Goal: Transaction & Acquisition: Purchase product/service

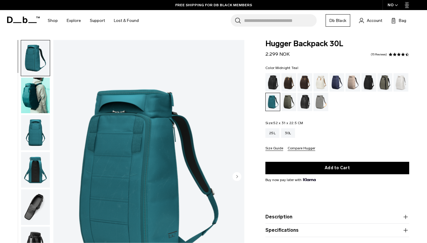
click at [34, 94] on img "button" at bounding box center [35, 96] width 29 height 36
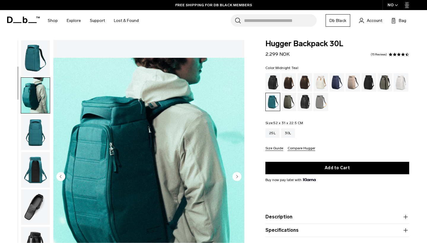
scroll to position [38, 0]
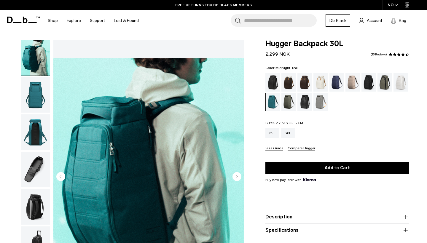
click at [235, 175] on circle "Next slide" at bounding box center [236, 176] width 9 height 9
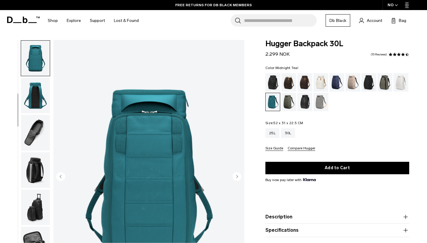
scroll to position [76, 0]
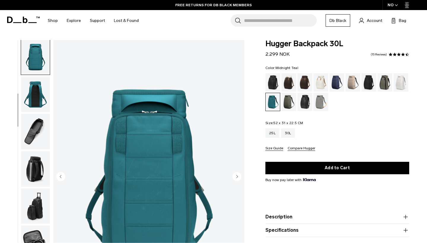
click at [235, 175] on circle "Next slide" at bounding box center [236, 176] width 9 height 9
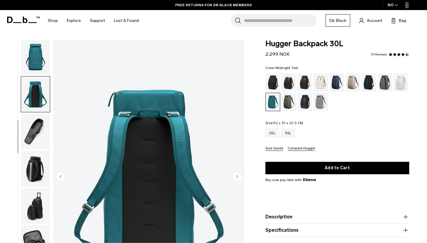
scroll to position [102, 0]
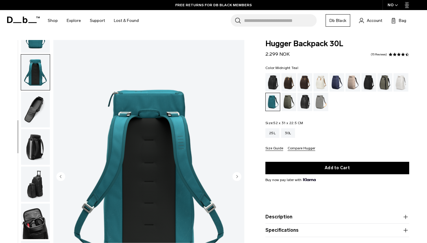
click at [235, 175] on circle "Next slide" at bounding box center [236, 176] width 9 height 9
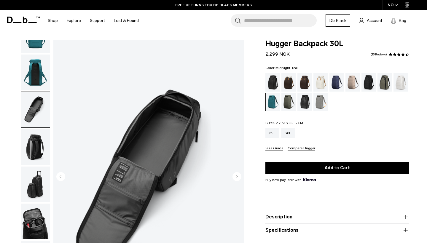
click at [235, 175] on circle "Next slide" at bounding box center [236, 176] width 9 height 9
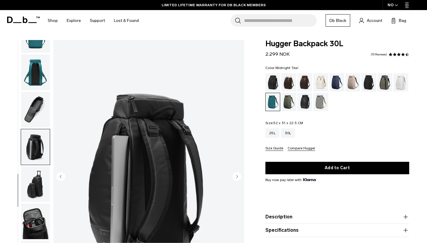
click at [63, 178] on circle "Previous slide" at bounding box center [60, 176] width 9 height 9
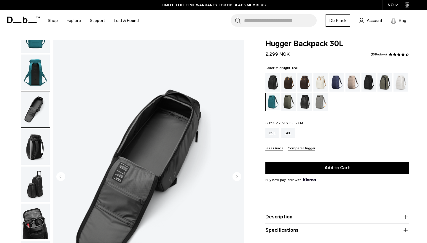
click at [63, 178] on circle "Previous slide" at bounding box center [60, 176] width 9 height 9
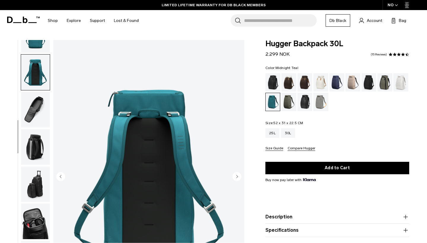
click at [63, 178] on circle "Previous slide" at bounding box center [60, 176] width 9 height 9
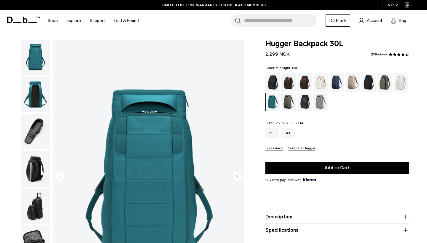
click at [63, 178] on circle "Previous slide" at bounding box center [60, 176] width 9 height 9
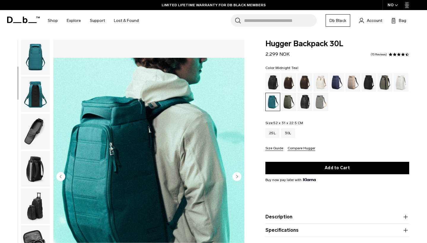
scroll to position [38, 0]
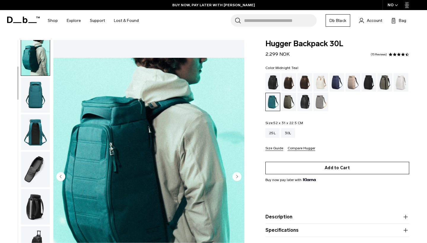
click at [328, 168] on button "Add to Cart" at bounding box center [337, 168] width 144 height 12
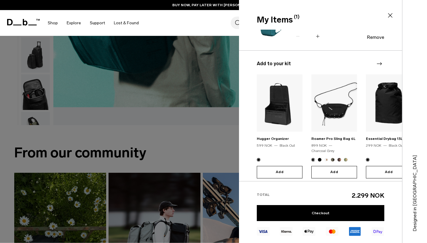
scroll to position [41, 0]
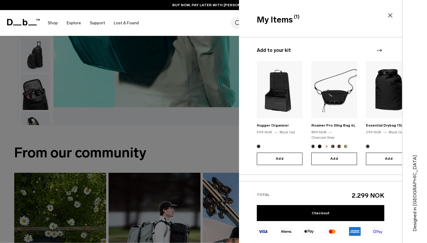
click at [275, 92] on img at bounding box center [280, 89] width 46 height 57
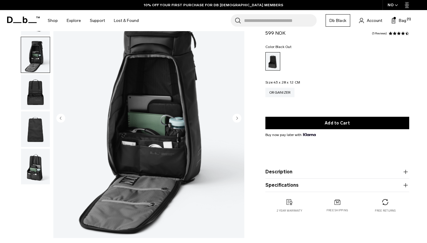
click at [236, 120] on circle "Next slide" at bounding box center [236, 118] width 9 height 9
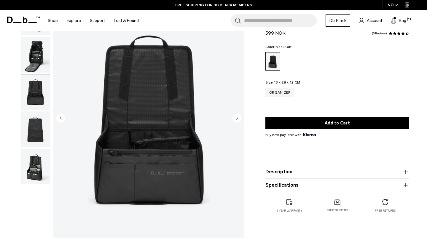
click at [236, 120] on circle "Next slide" at bounding box center [236, 118] width 9 height 9
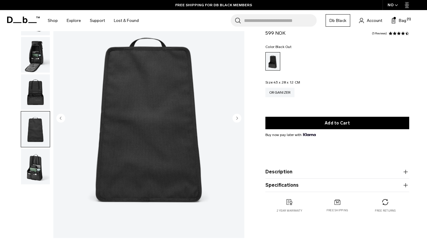
click at [236, 120] on circle "Next slide" at bounding box center [236, 118] width 9 height 9
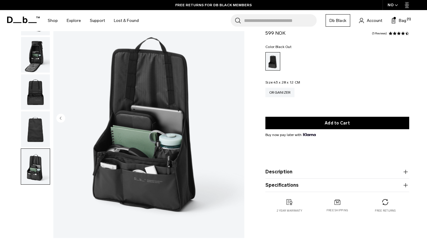
click at [236, 120] on img "5 / 5" at bounding box center [148, 118] width 191 height 238
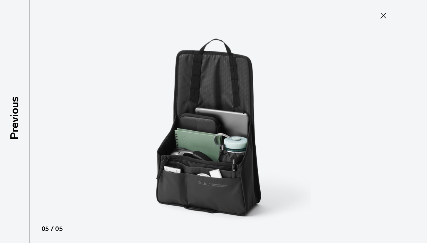
type button "Close"
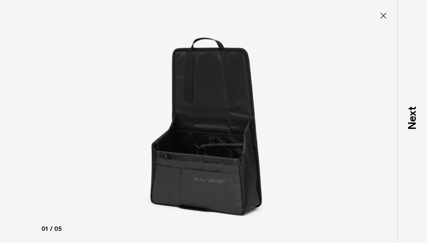
click at [383, 17] on icon at bounding box center [383, 15] width 9 height 9
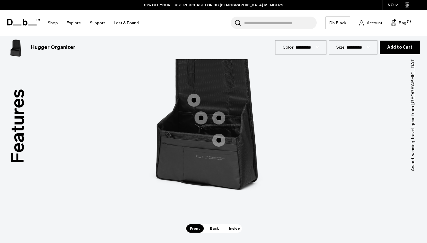
scroll to position [515, 0]
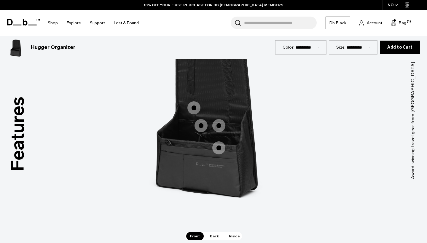
click at [194, 107] on span "1 / 3" at bounding box center [193, 107] width 13 height 13
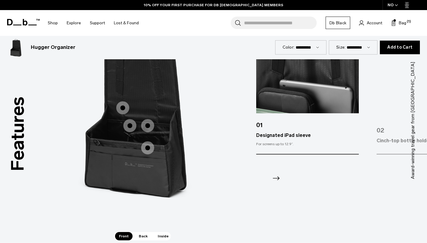
click at [275, 178] on icon "Next slide" at bounding box center [275, 178] width 9 height 9
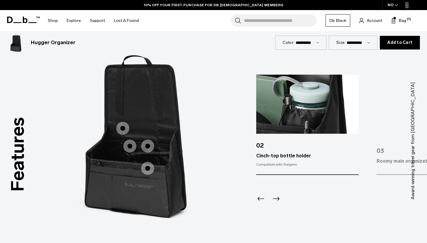
scroll to position [494, 0]
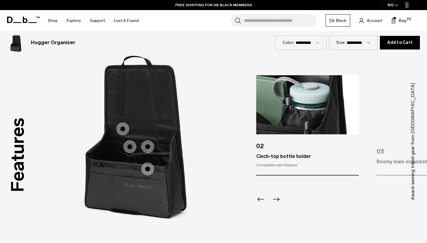
click at [279, 199] on icon "Next slide" at bounding box center [276, 199] width 7 height 4
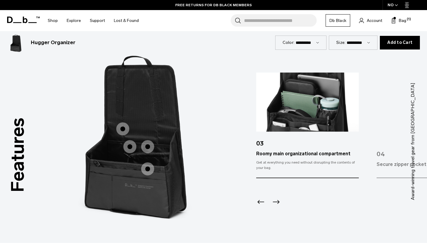
click at [279, 199] on icon "Next slide" at bounding box center [275, 201] width 9 height 9
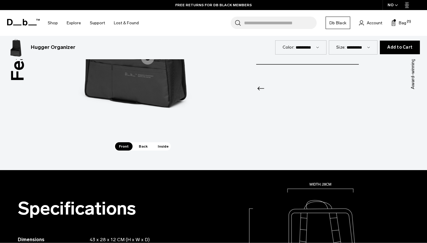
scroll to position [594, 0]
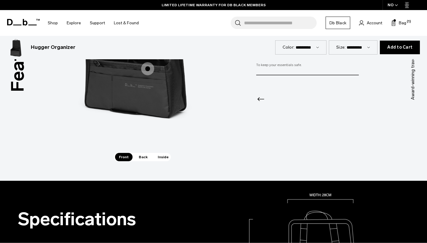
click at [141, 158] on span "Back" at bounding box center [143, 157] width 17 height 8
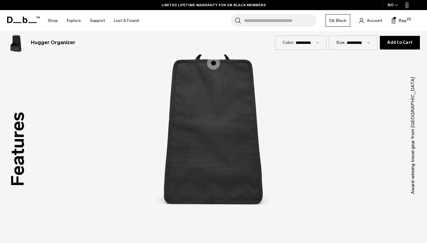
scroll to position [585, 0]
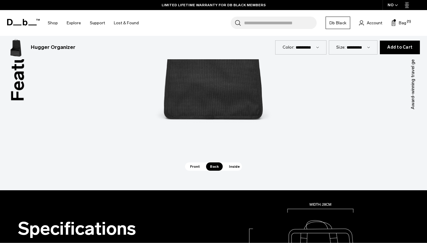
click at [231, 165] on span "Inside" at bounding box center [234, 166] width 19 height 8
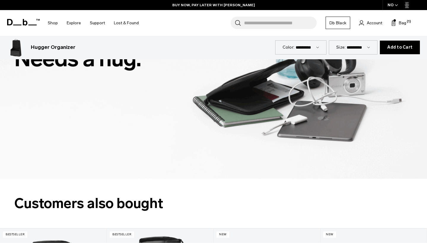
scroll to position [1051, 0]
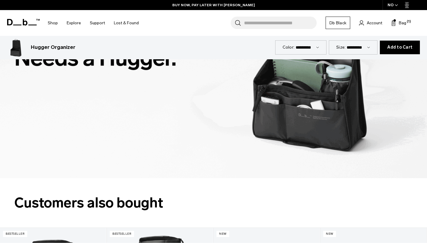
click at [406, 50] on span "Add to Cart" at bounding box center [399, 47] width 25 height 5
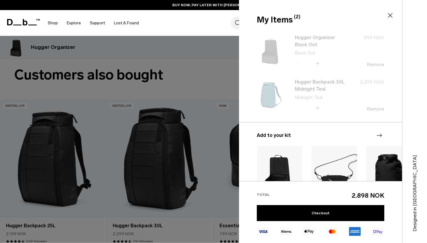
scroll to position [63, 0]
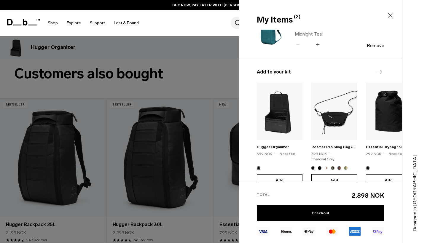
click at [391, 16] on icon at bounding box center [390, 15] width 7 height 7
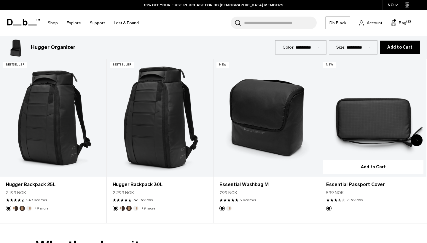
scroll to position [1218, 0]
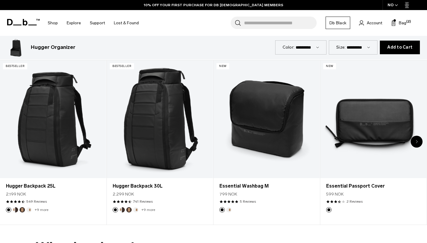
click at [417, 142] on icon "Next slide" at bounding box center [417, 142] width 2 height 4
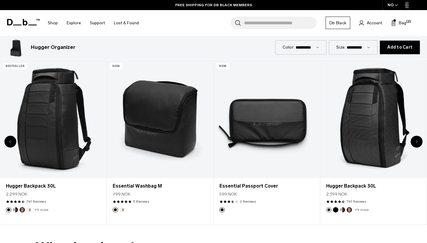
click at [417, 142] on icon "Next slide" at bounding box center [417, 142] width 2 height 4
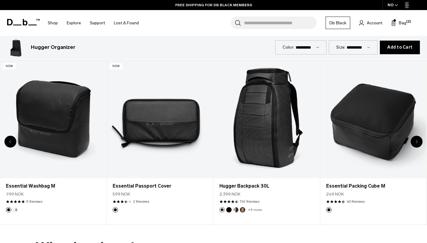
click at [417, 142] on icon "Next slide" at bounding box center [417, 142] width 2 height 4
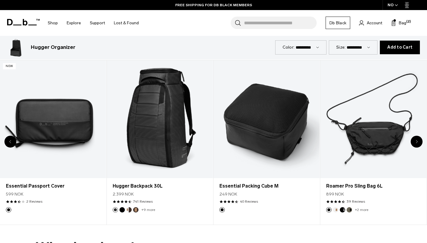
click at [417, 142] on icon "Next slide" at bounding box center [417, 142] width 2 height 4
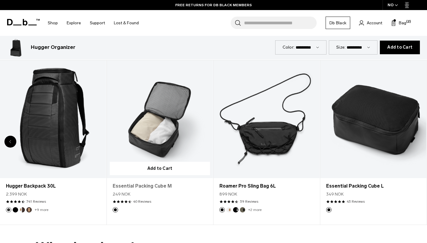
click at [149, 187] on link "Essential Packing Cube M" at bounding box center [160, 186] width 94 height 7
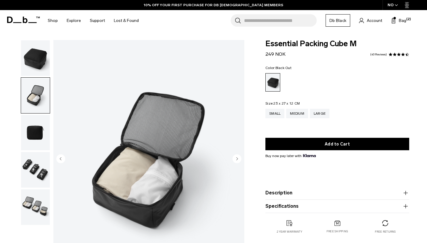
click at [32, 115] on img "button" at bounding box center [35, 133] width 29 height 36
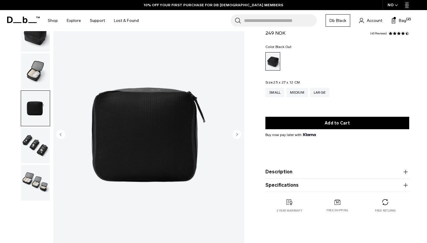
click at [35, 144] on img "button" at bounding box center [35, 146] width 29 height 36
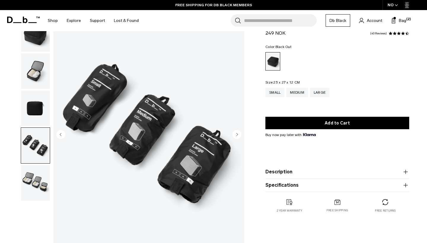
click at [35, 183] on img "button" at bounding box center [35, 183] width 29 height 36
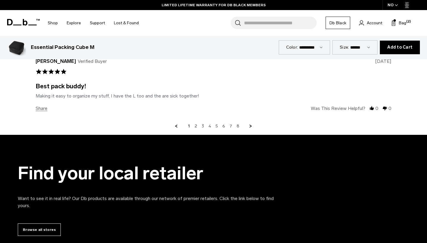
scroll to position [1467, 0]
